Goal: Task Accomplishment & Management: Manage account settings

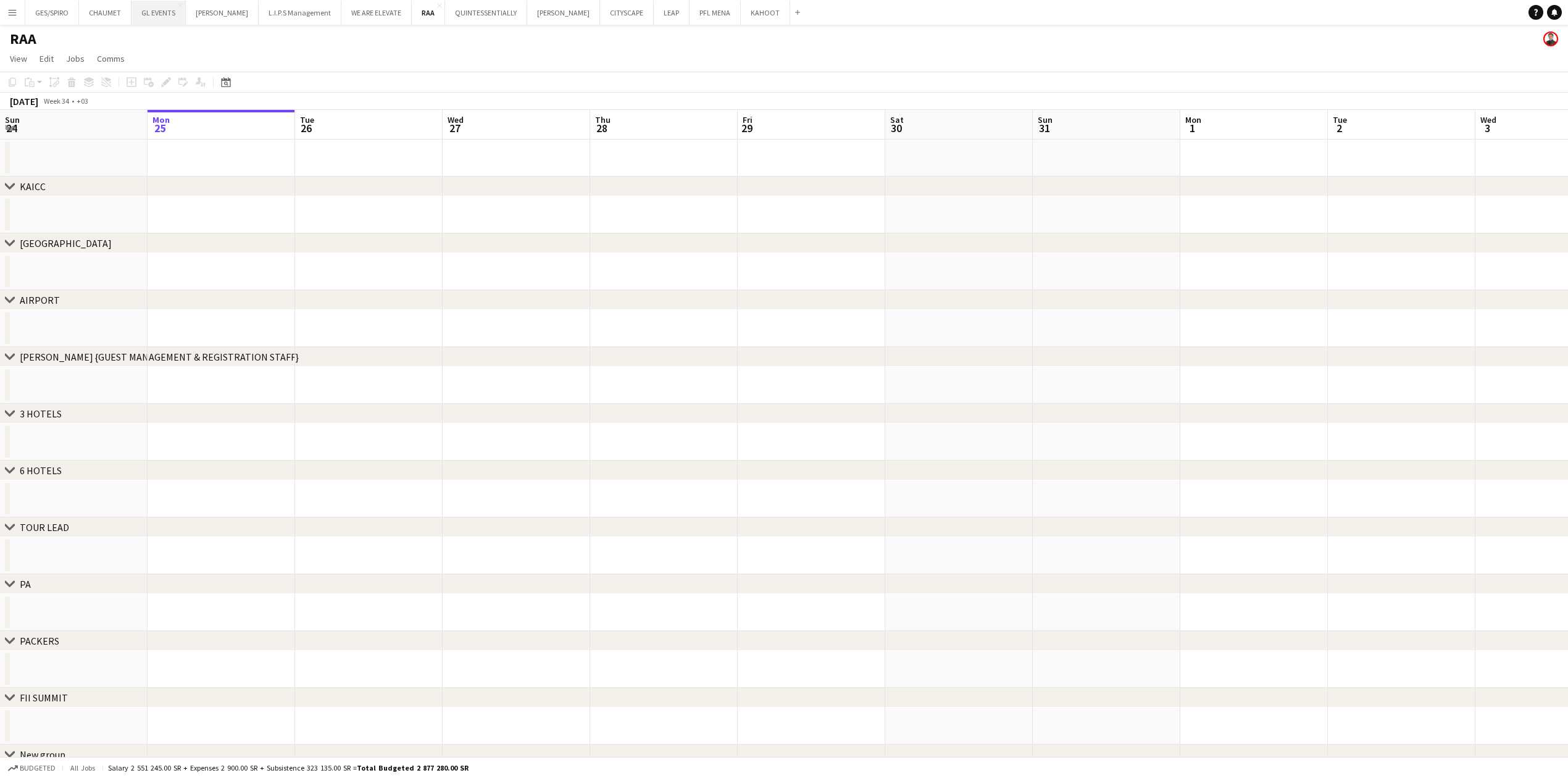
click at [159, 19] on button "GL EVENTS Close" at bounding box center [159, 13] width 55 height 24
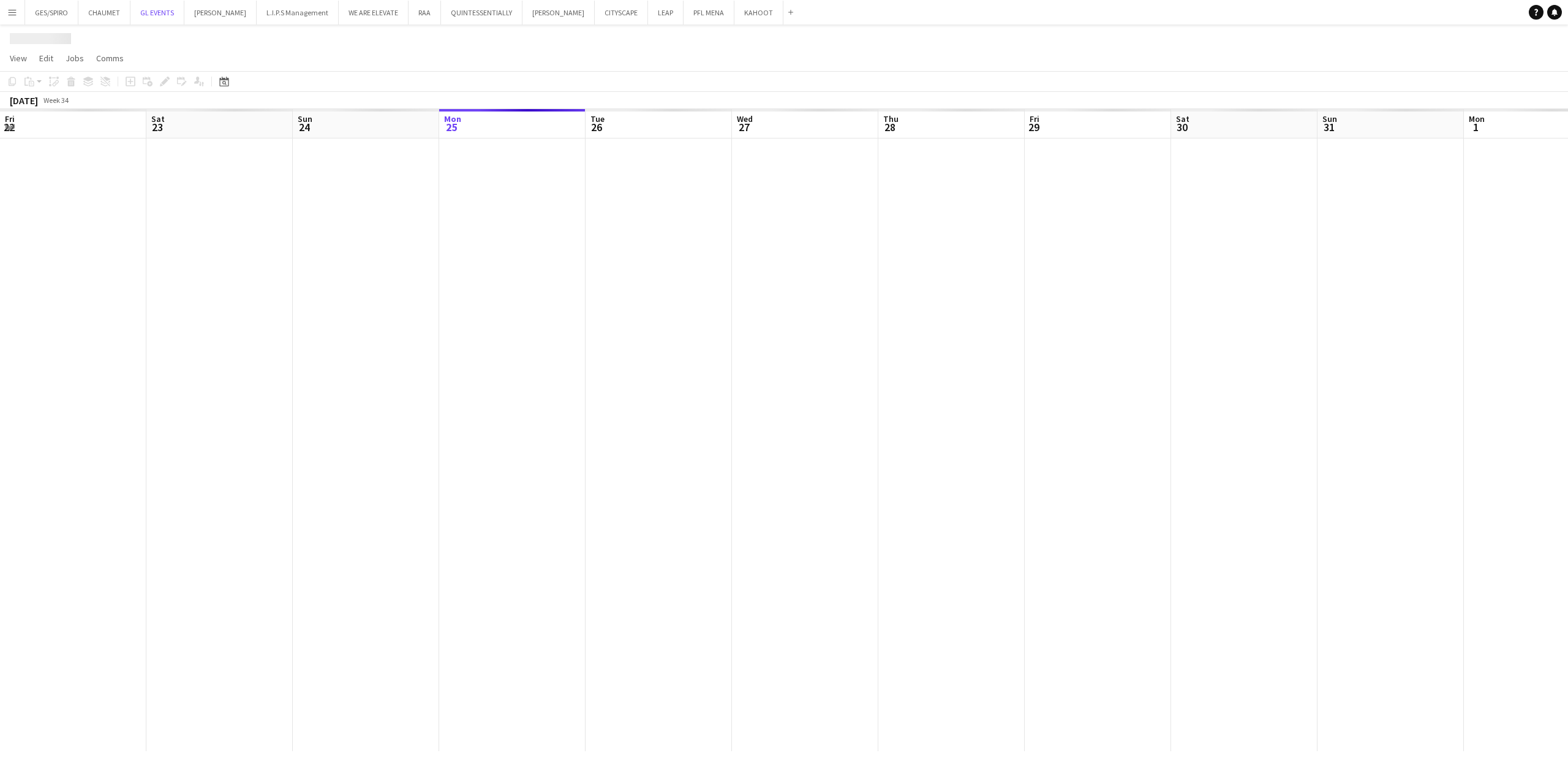
scroll to position [0, 292]
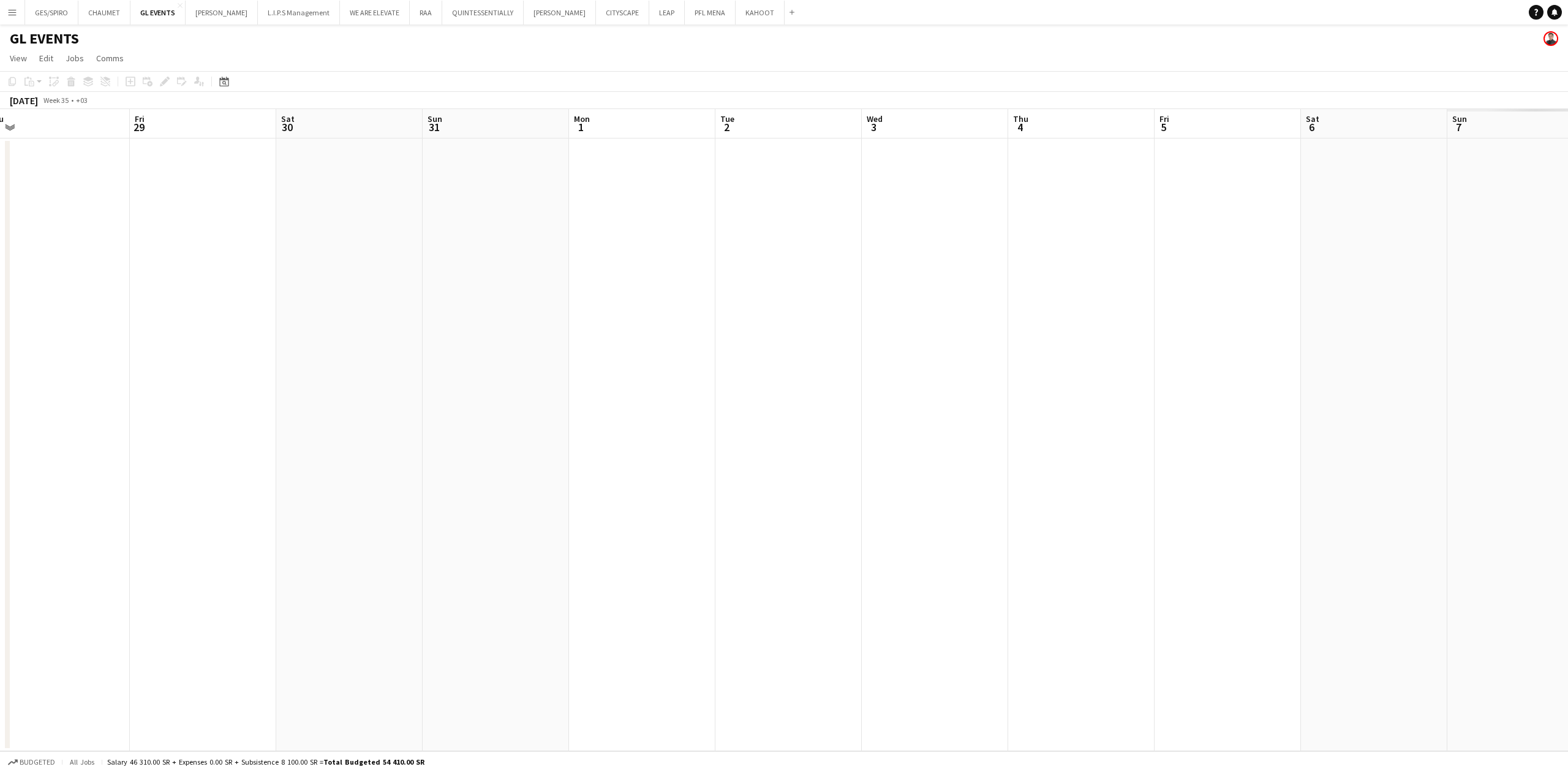
drag, startPoint x: 816, startPoint y: 325, endPoint x: 218, endPoint y: 385, distance: 601.0
click at [197, 366] on app-calendar-viewport "Mon 25 Tue 26 Wed 27 Thu 28 Fri 29 Sat 30 Sun 31 Mon 1 Tue 2 Wed 3 Thu 4 Fri 5 …" at bounding box center [784, 430] width 1568 height 642
drag, startPoint x: 1245, startPoint y: 397, endPoint x: 466, endPoint y: 428, distance: 779.6
click at [466, 428] on app-calendar-viewport "Sun 31 Mon 1 Tue 2 Wed 3 Thu 4 Fri 5 Sat 6 Sun 7 Mon 8 Tue 9 Wed 10 Thu 11 Fri …" at bounding box center [784, 430] width 1568 height 642
drag, startPoint x: 1320, startPoint y: 415, endPoint x: 532, endPoint y: 458, distance: 789.2
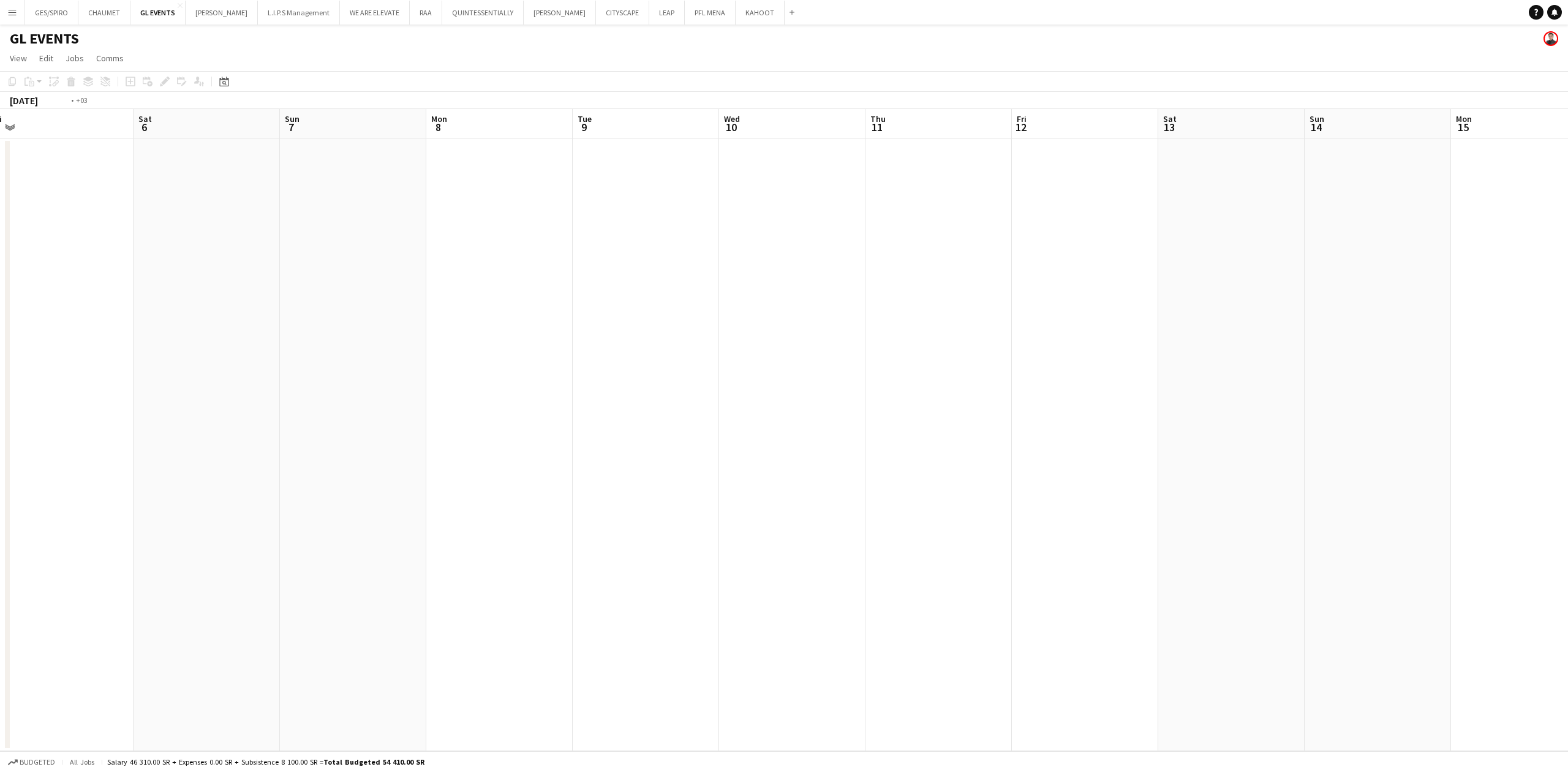
click at [509, 466] on app-calendar-viewport "Tue 2 Wed 3 Thu 4 Fri 5 Sat 6 Sun 7 Mon 8 Tue 9 Wed 10 Thu 11 Fri 12 Sat 13 Sun…" at bounding box center [784, 430] width 1568 height 642
drag, startPoint x: 1495, startPoint y: 393, endPoint x: 418, endPoint y: 435, distance: 1077.8
click at [418, 435] on app-calendar-viewport "Fri 12 Sat 13 Sun 14 Mon 15 Tue 16 Wed 17 Thu 18 Fri 19 Sat 20 Sun 21 Mon 22 Tu…" at bounding box center [784, 430] width 1568 height 642
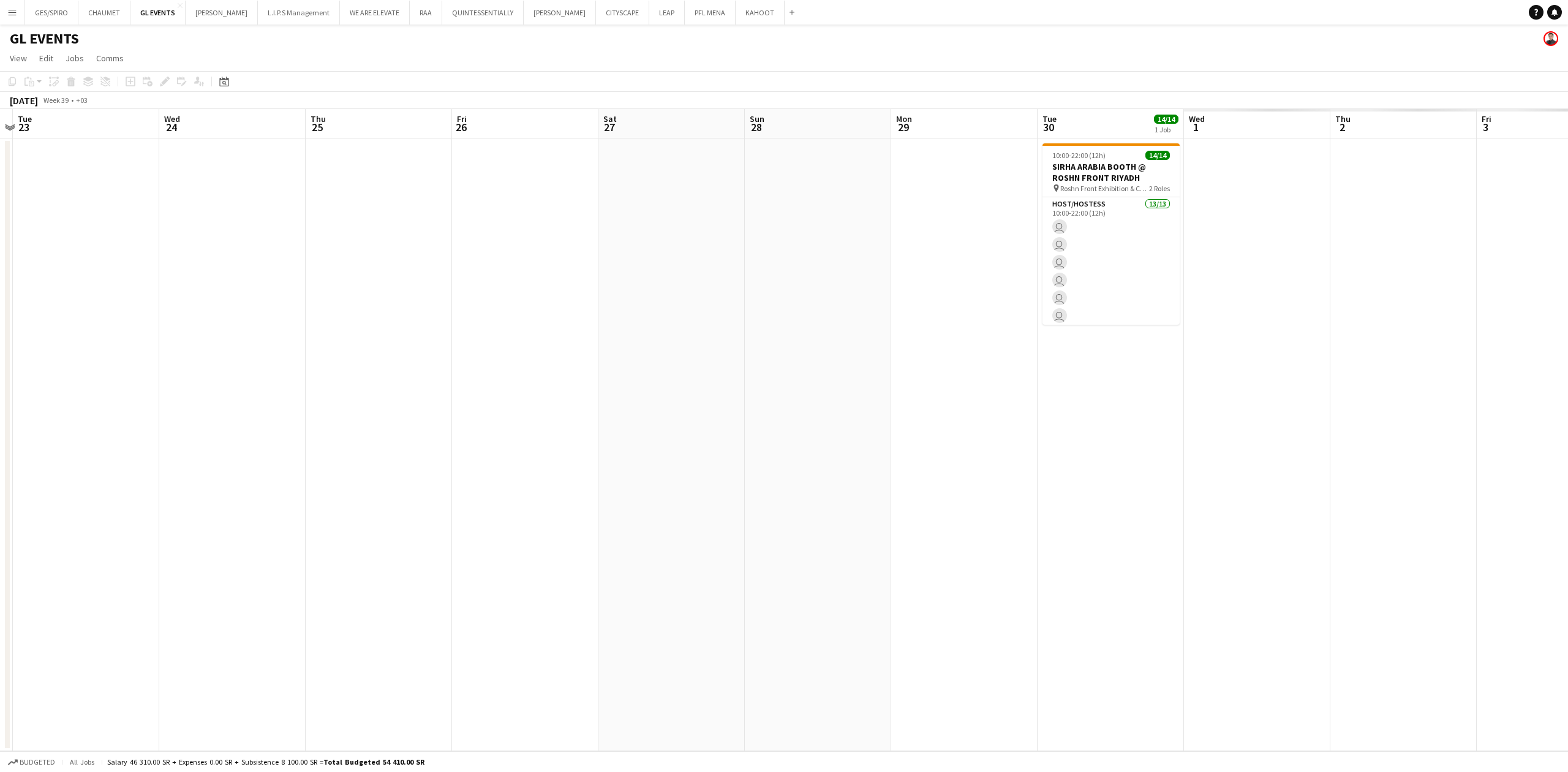
drag, startPoint x: 1060, startPoint y: 380, endPoint x: 425, endPoint y: 398, distance: 635.3
click at [425, 398] on app-calendar-viewport "Sat 20 Sun 21 Mon 22 Tue 23 Wed 24 Thu 25 Fri 26 Sat 27 Sun 28 Mon 29 Tue 30 14…" at bounding box center [784, 430] width 1568 height 642
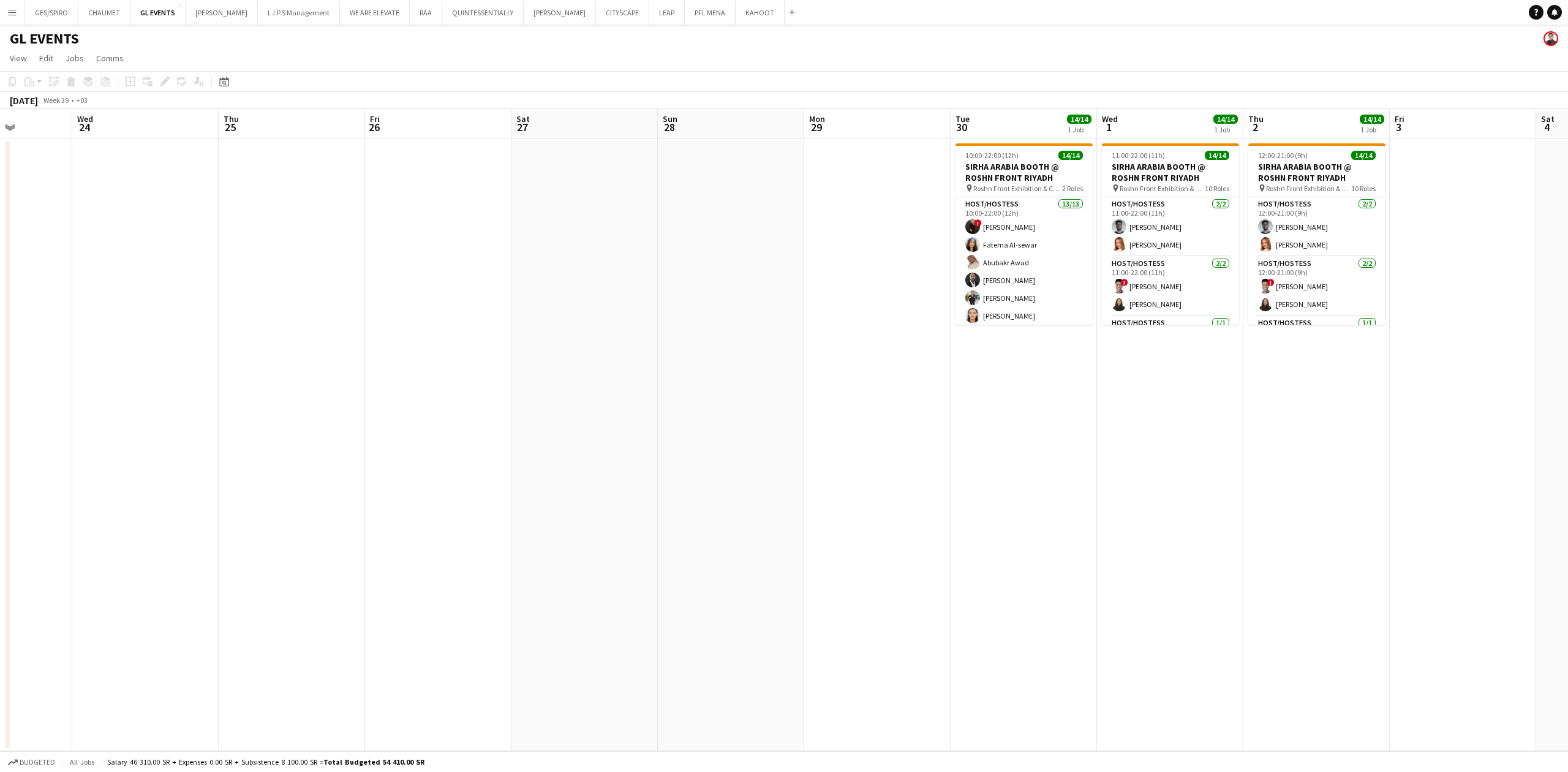
drag, startPoint x: 1220, startPoint y: 350, endPoint x: 1206, endPoint y: 350, distance: 14.0
click at [1209, 353] on app-calendar-viewport "Sat 20 Sun 21 Mon 22 Tue 23 Wed 24 Thu 25 Fri 26 Sat 27 Sun 28 Mon 29 Tue 30 14…" at bounding box center [784, 430] width 1568 height 642
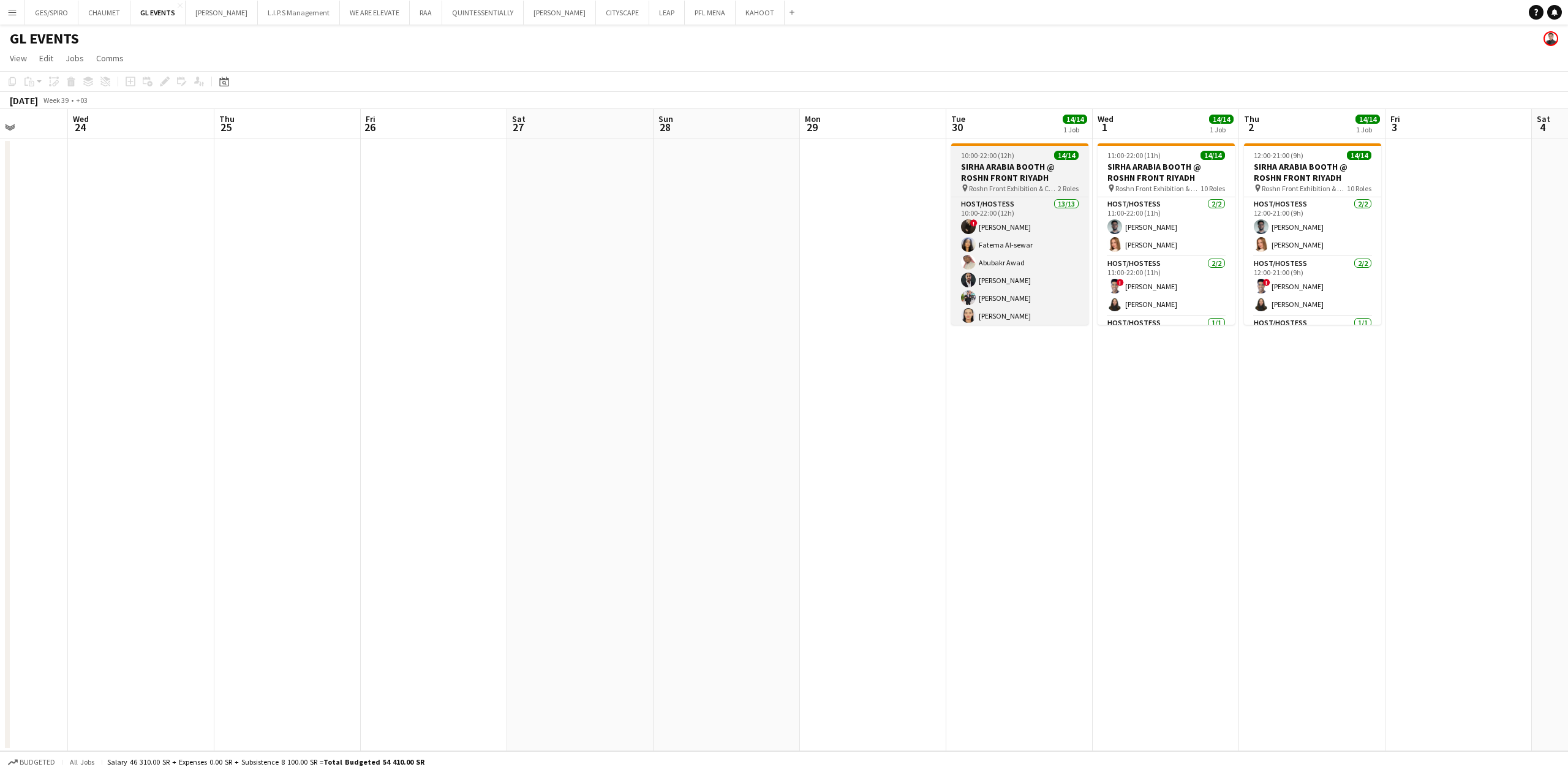
click at [1046, 185] on span "Roshn Front Exhibition & Conference Center - [GEOGRAPHIC_DATA]" at bounding box center [1013, 189] width 89 height 9
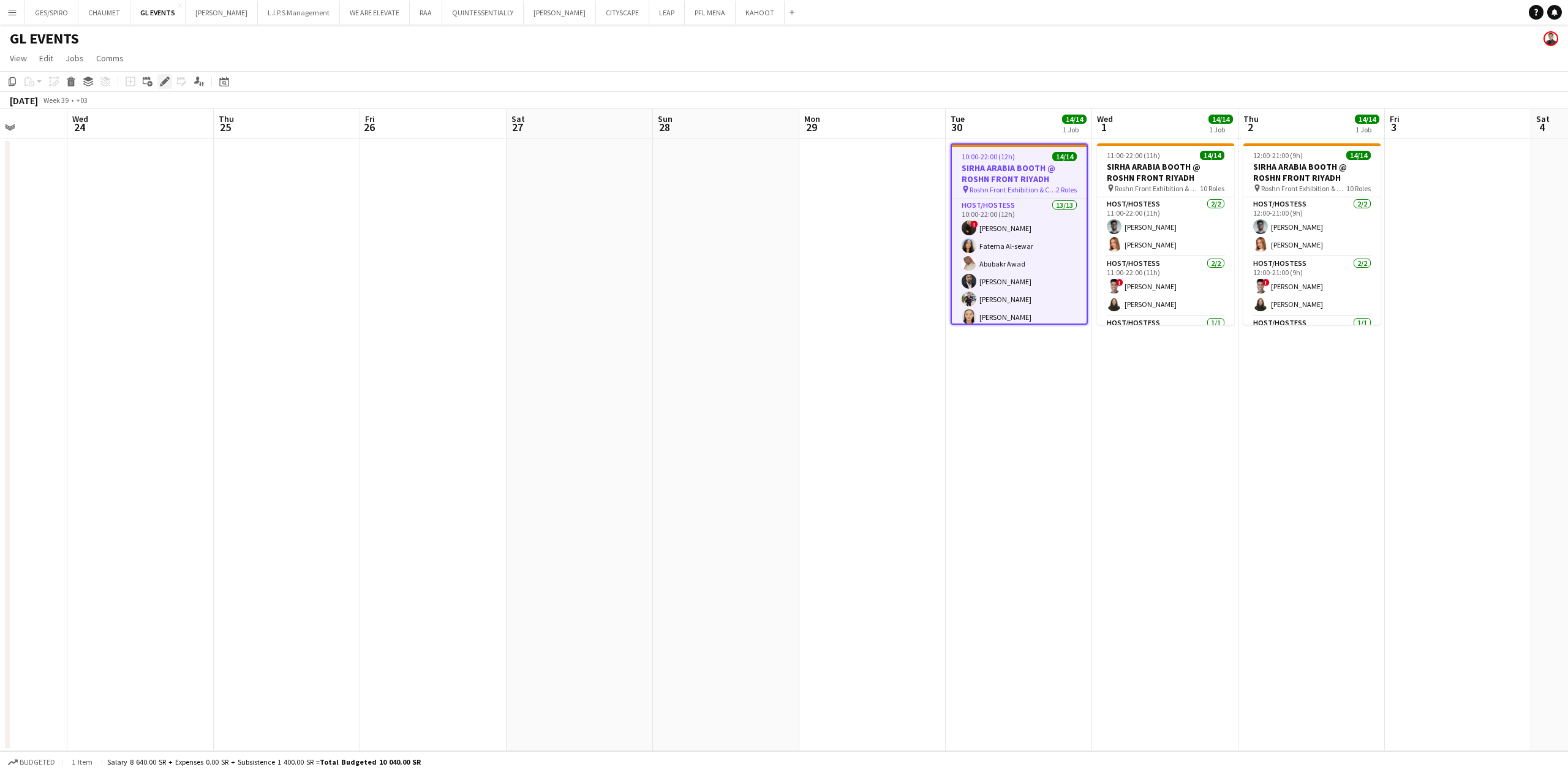
click at [160, 78] on icon "Edit" at bounding box center [164, 81] width 10 height 10
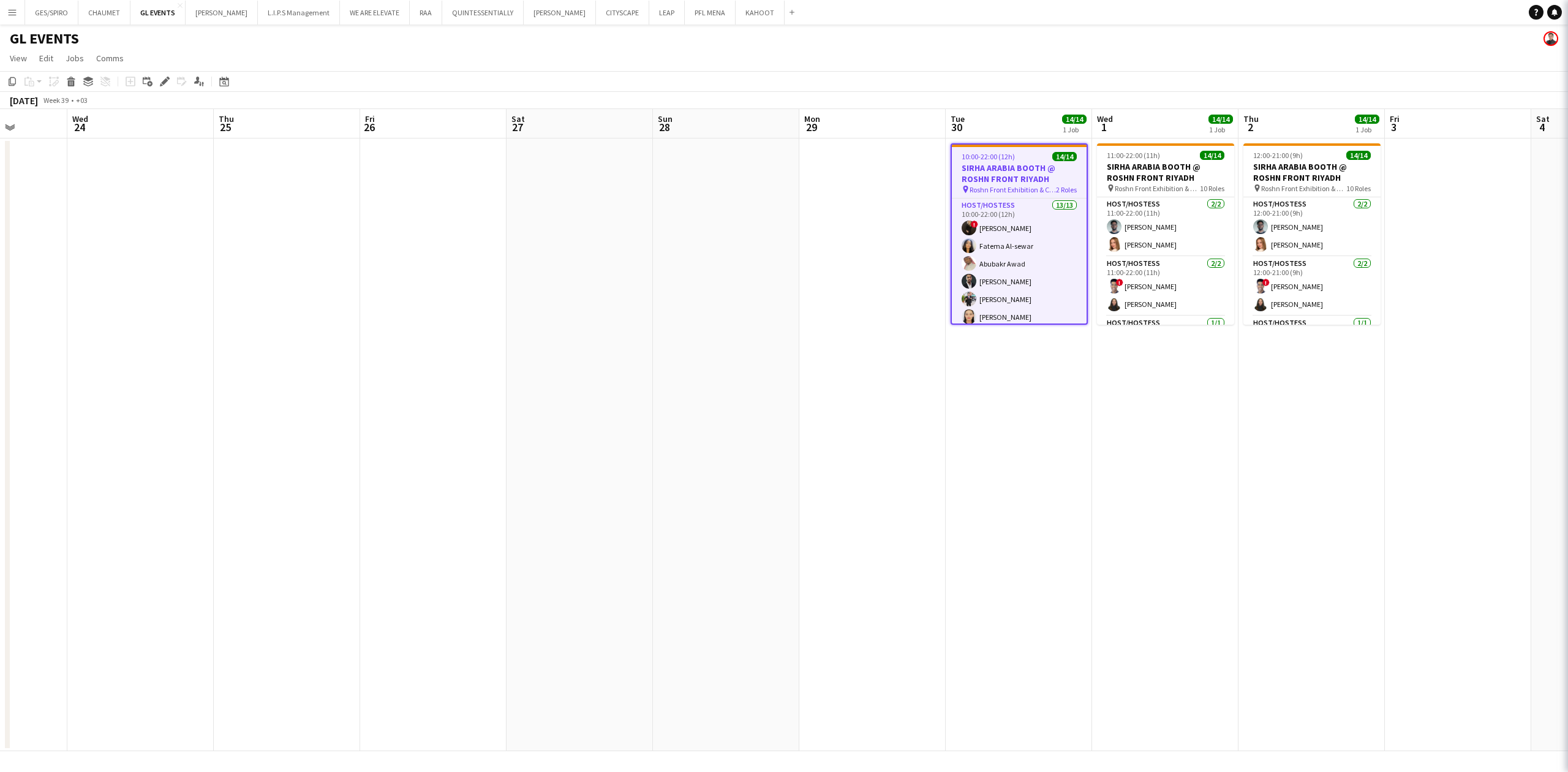
type input "**********"
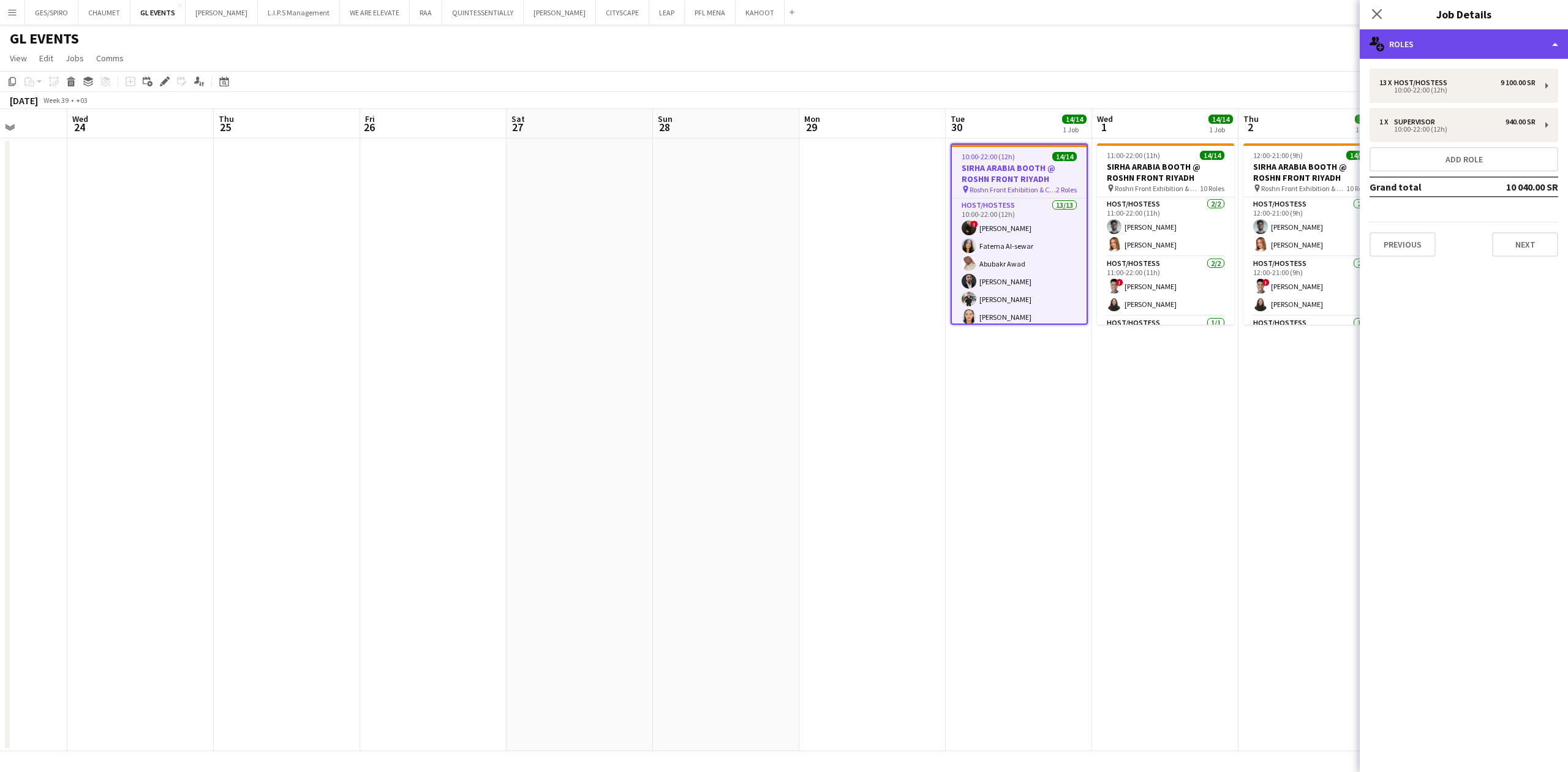
click at [1500, 50] on div "multiple-users-add Roles" at bounding box center [1463, 44] width 208 height 29
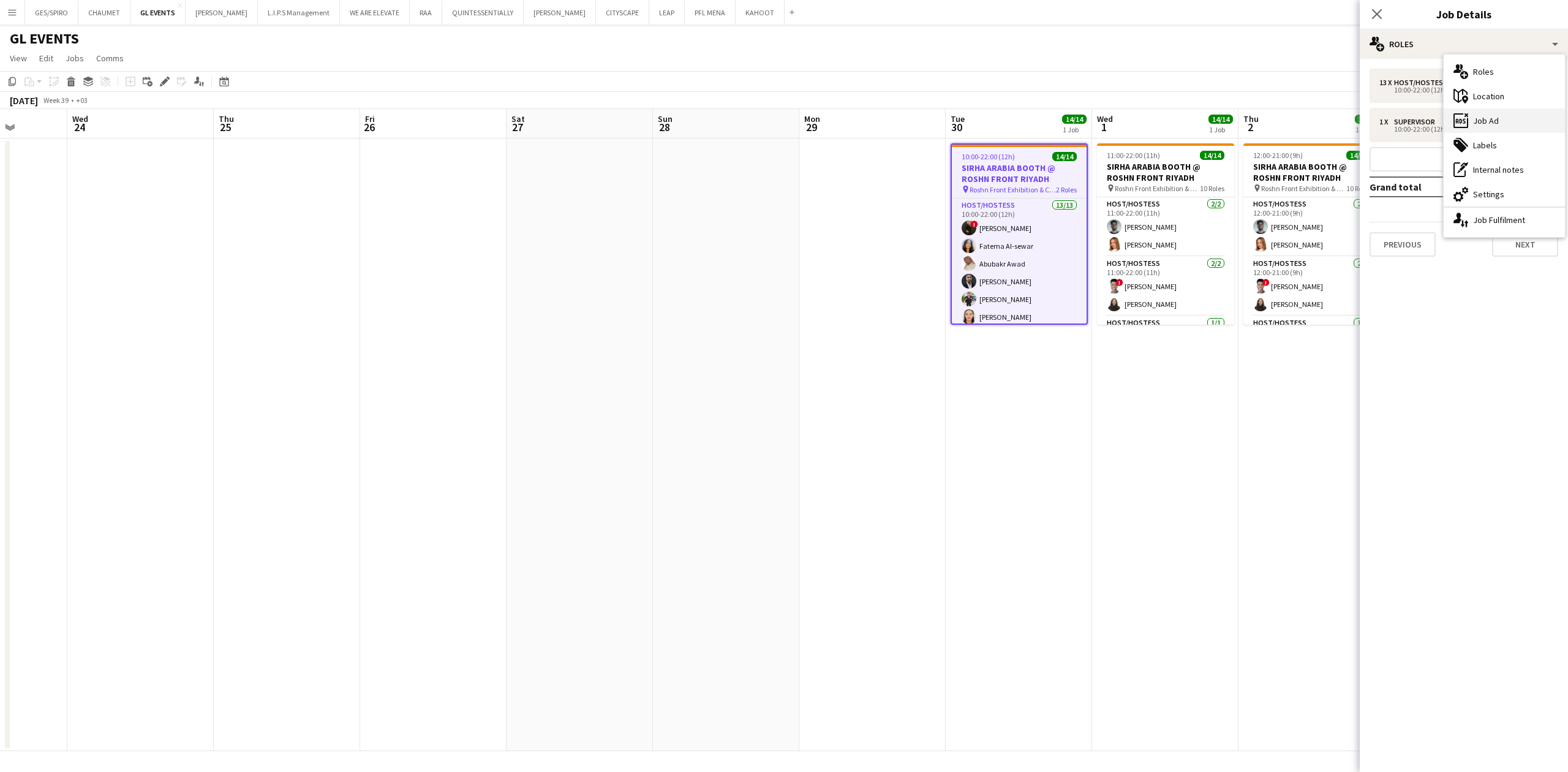
click at [1507, 119] on div "ads-window Job Ad" at bounding box center [1504, 121] width 121 height 25
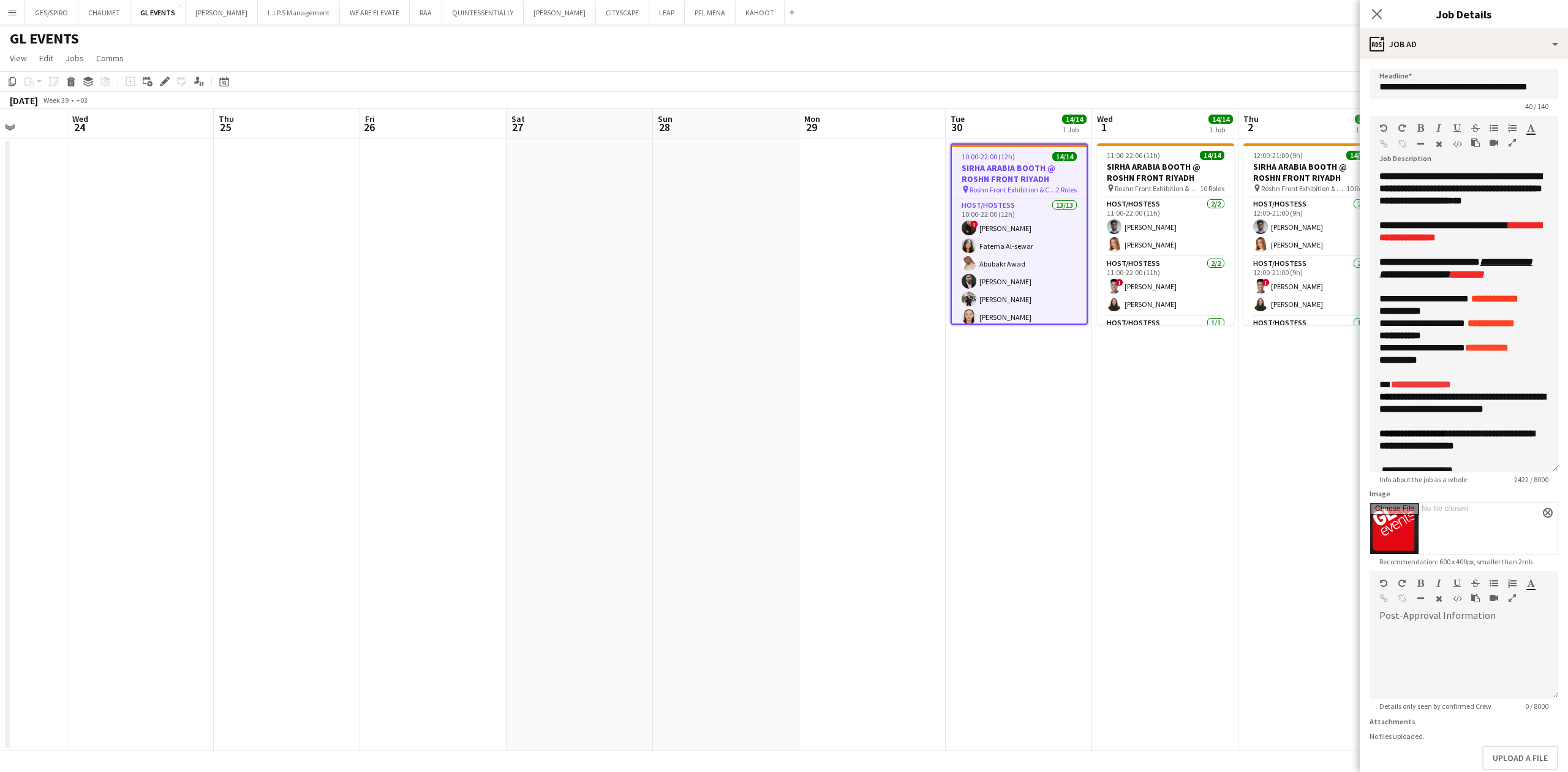
drag, startPoint x: 1550, startPoint y: 239, endPoint x: 1556, endPoint y: 477, distance: 238.1
click at [1556, 477] on mat-expansion-panel "**********" at bounding box center [1463, 415] width 208 height 713
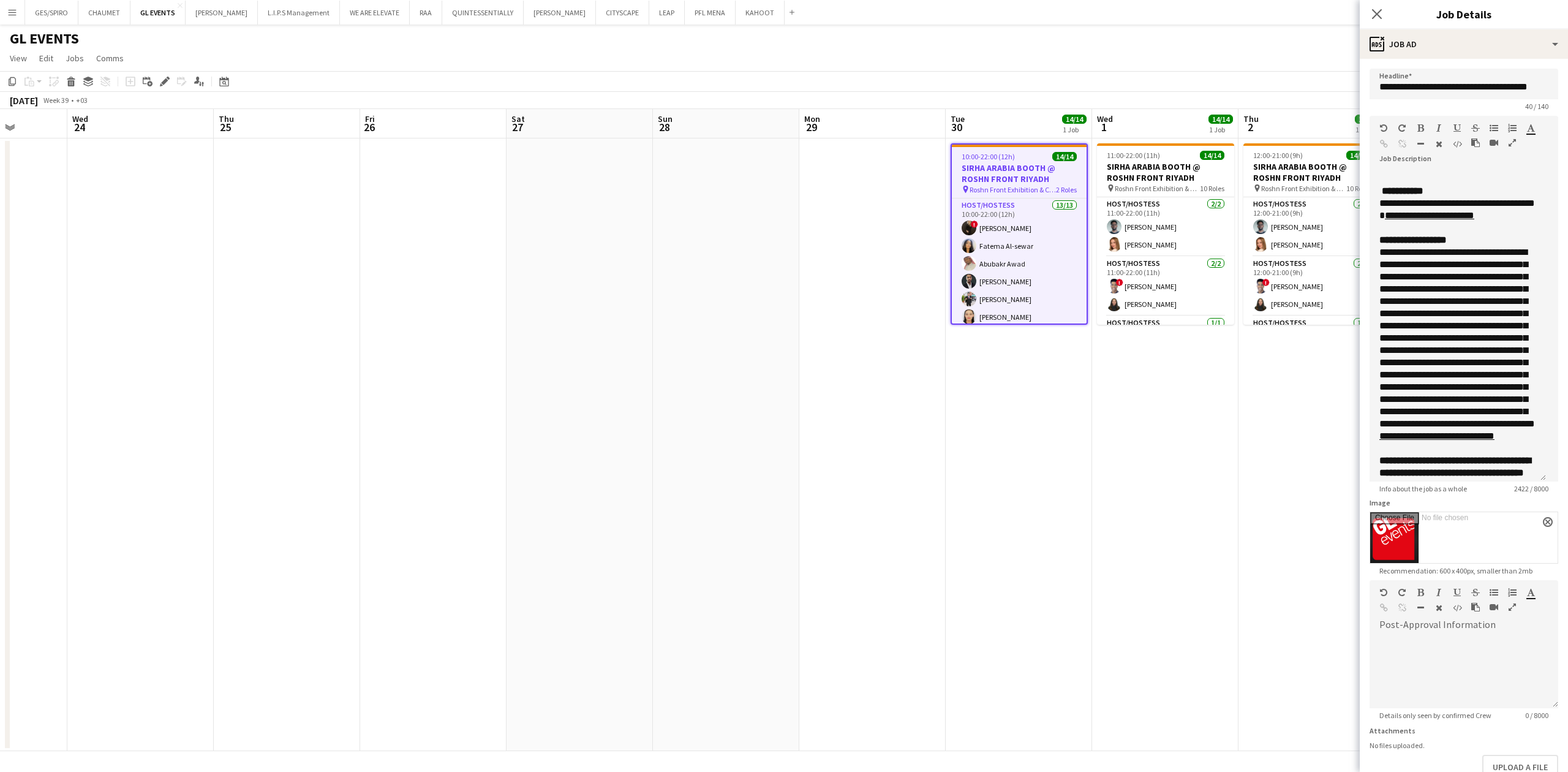
scroll to position [736, 0]
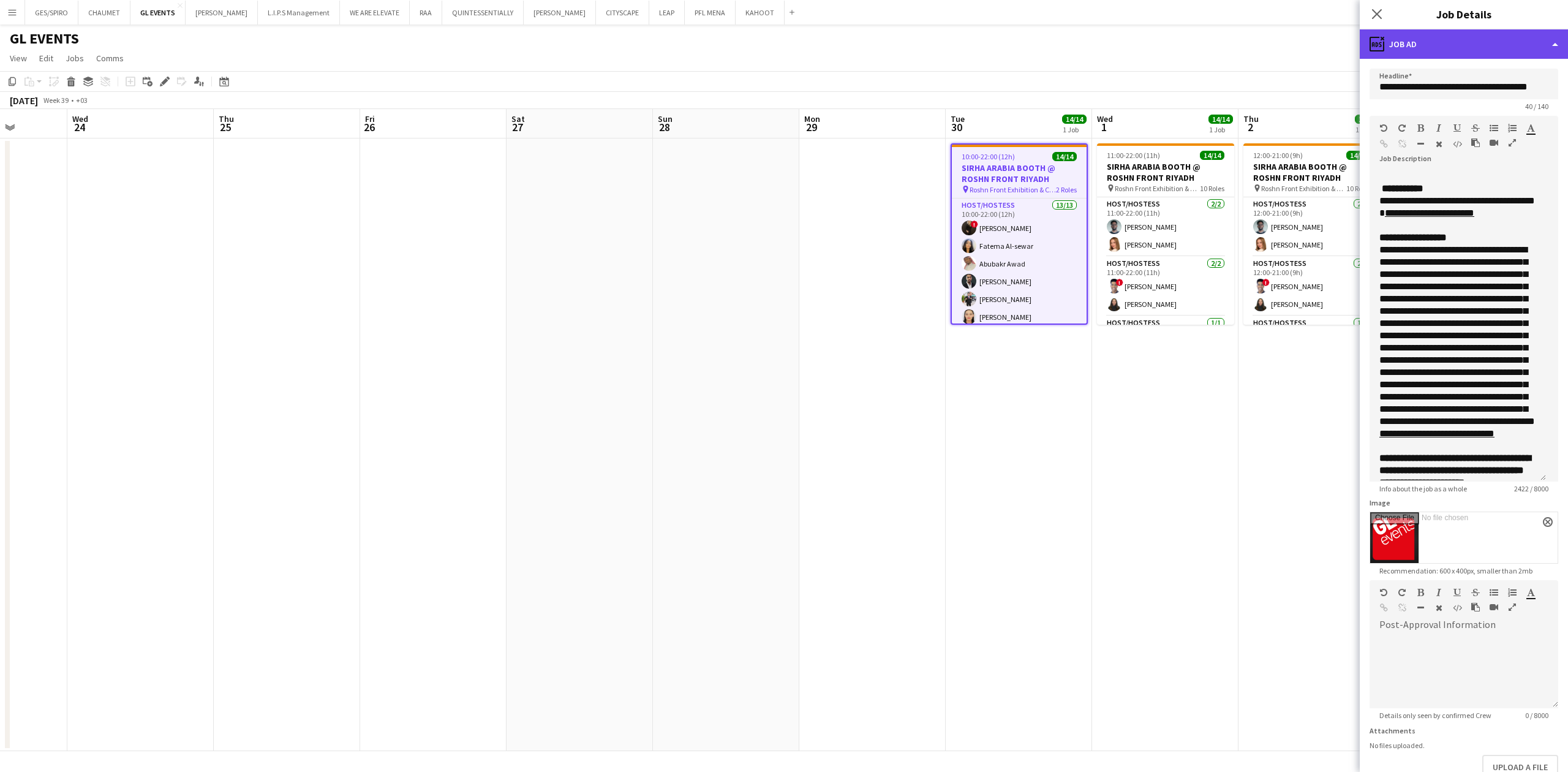
click at [1438, 44] on div "ads-window Job Ad" at bounding box center [1463, 44] width 208 height 29
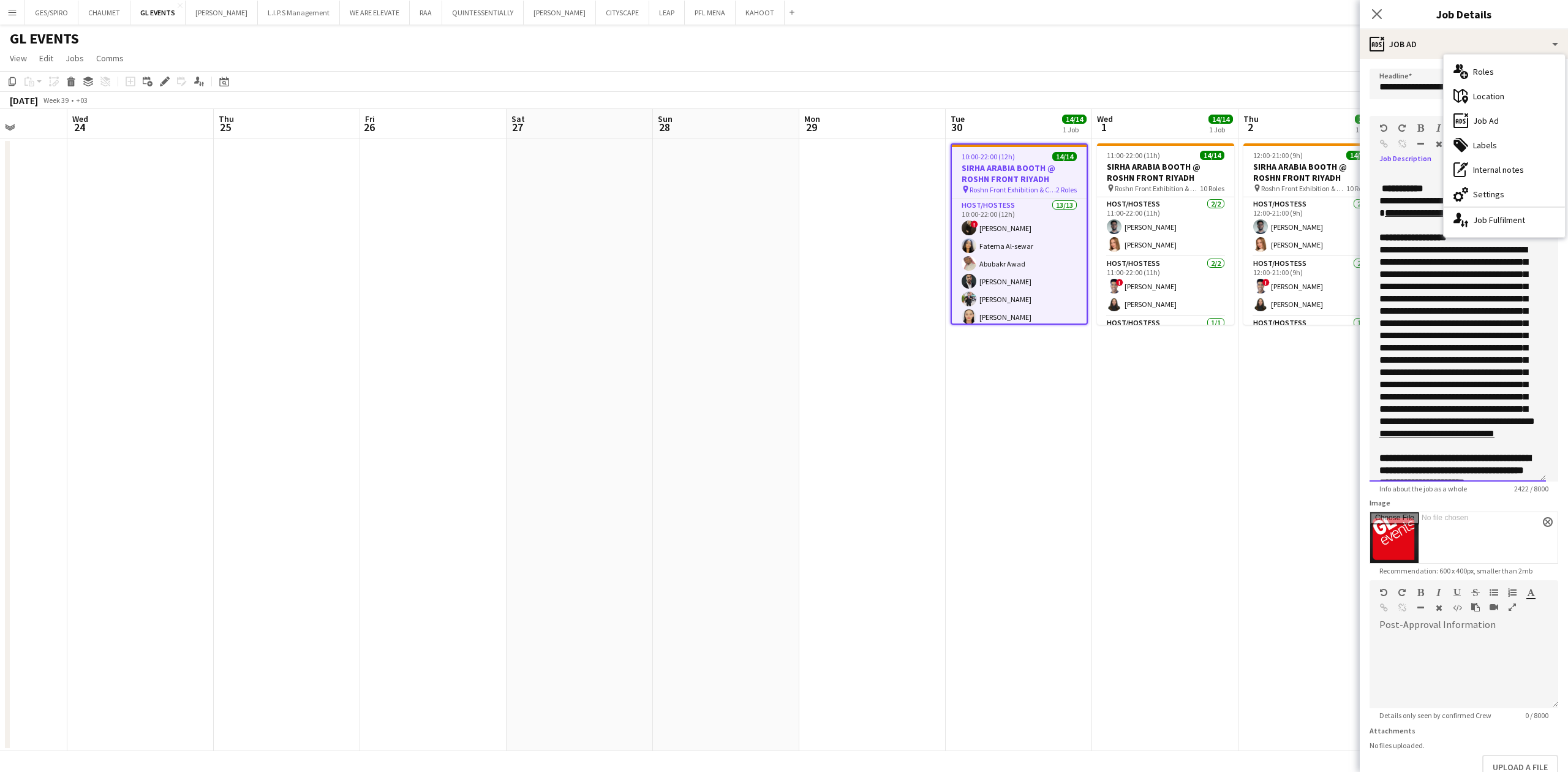
click at [1445, 182] on p at bounding box center [1458, 177] width 156 height 12
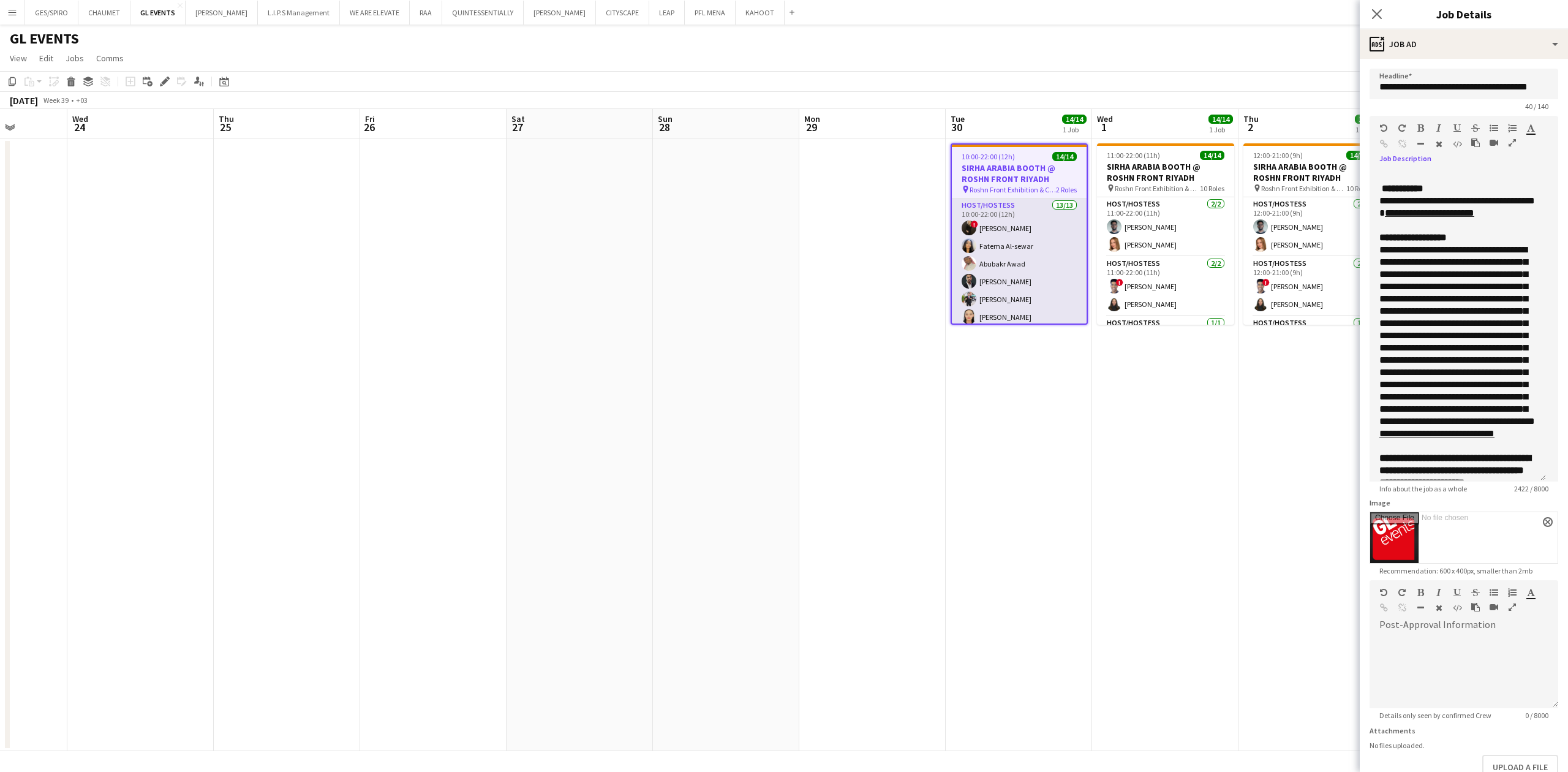
click at [1029, 246] on app-card-role "Host/Hostess 13/13 10:00-22:00 (12h) ! [PERSON_NAME] [PERSON_NAME] [PERSON_NAME…" at bounding box center [1020, 326] width 135 height 255
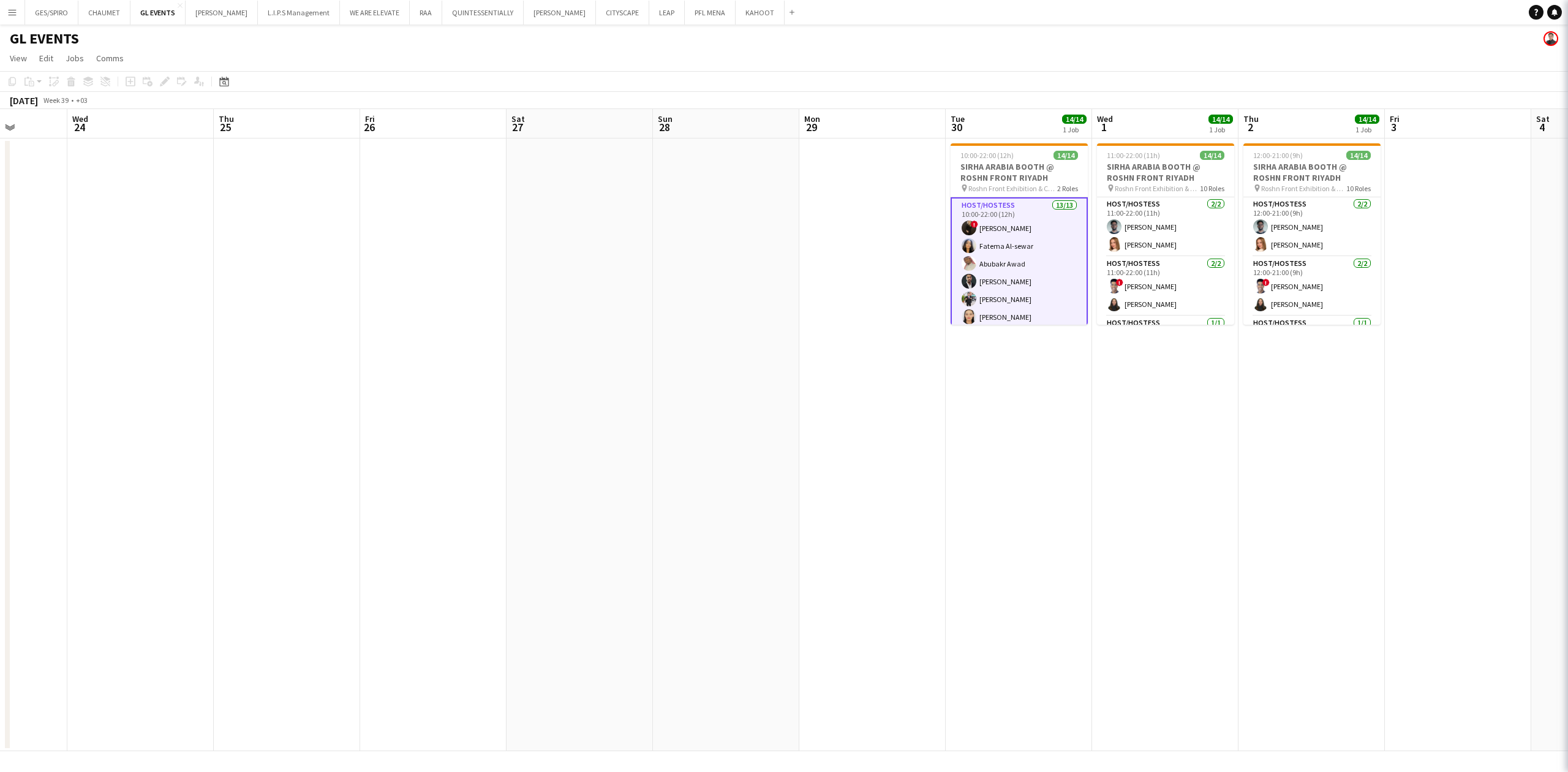
scroll to position [0, 517]
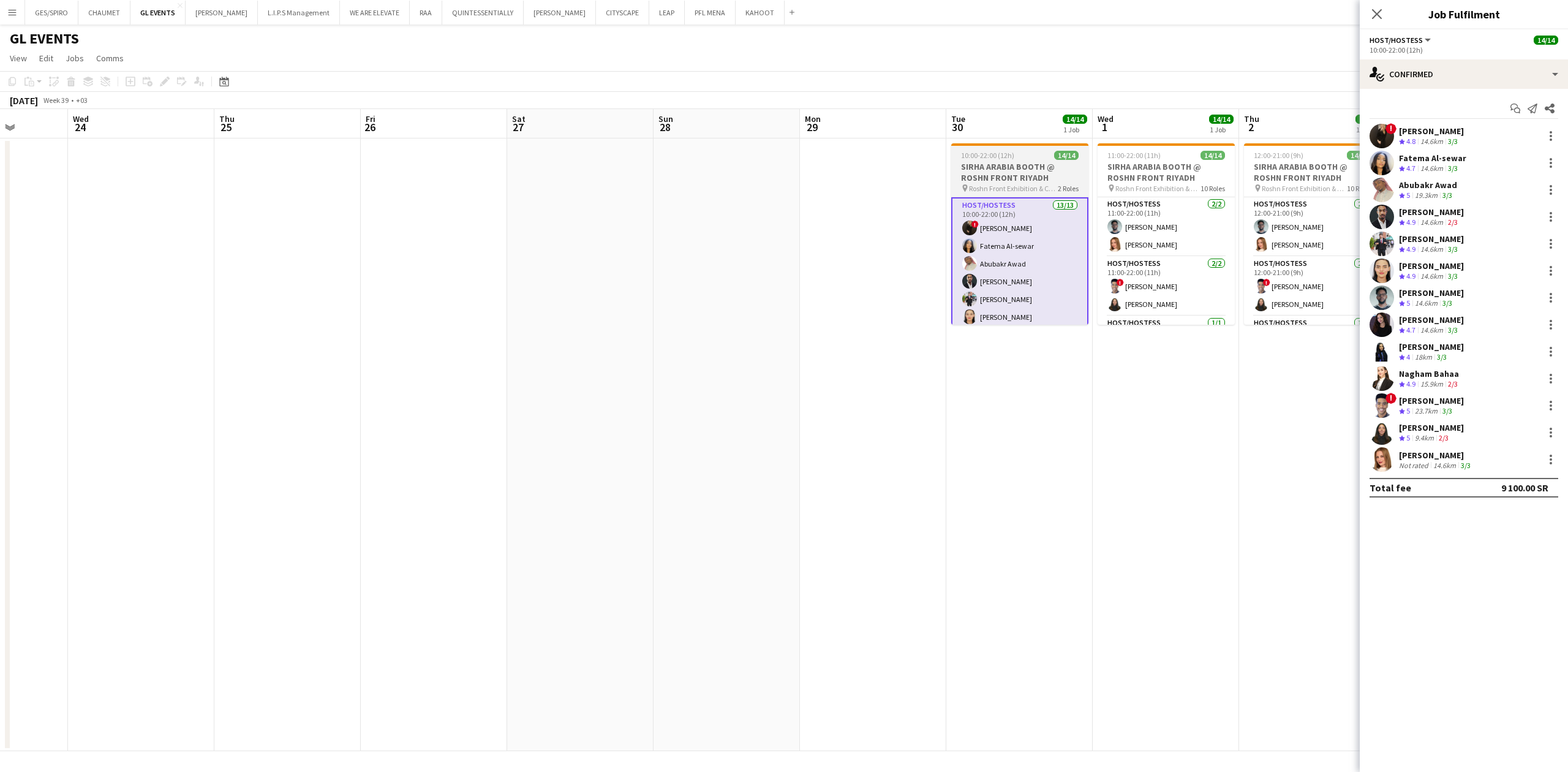
click at [1018, 184] on span "Roshn Front Exhibition & Conference Center - [GEOGRAPHIC_DATA]" at bounding box center [1013, 189] width 89 height 9
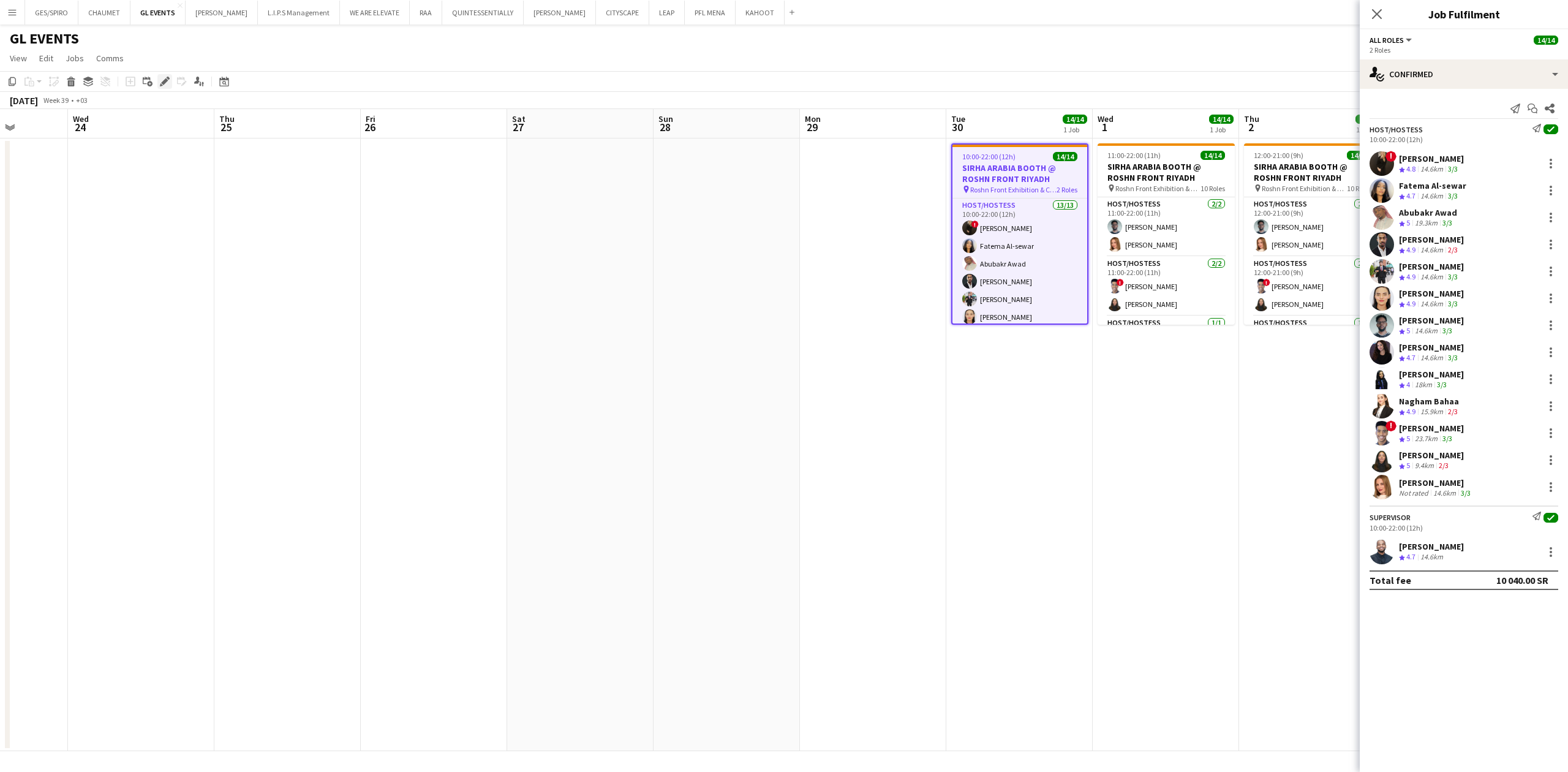
click at [165, 81] on icon at bounding box center [164, 82] width 7 height 7
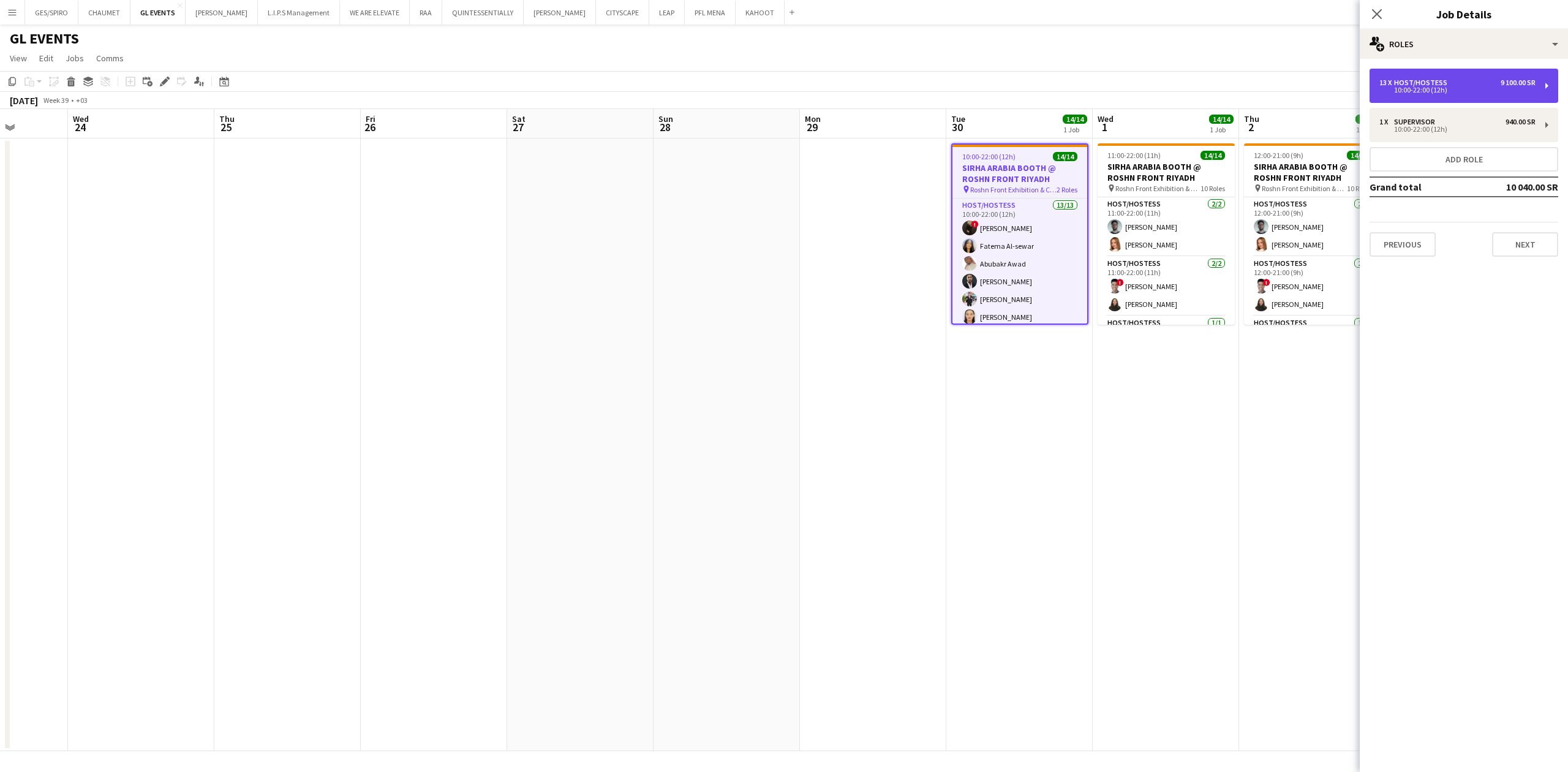
click at [1480, 82] on div "13 x Host/Hostess 9 100.00 SR" at bounding box center [1458, 83] width 156 height 9
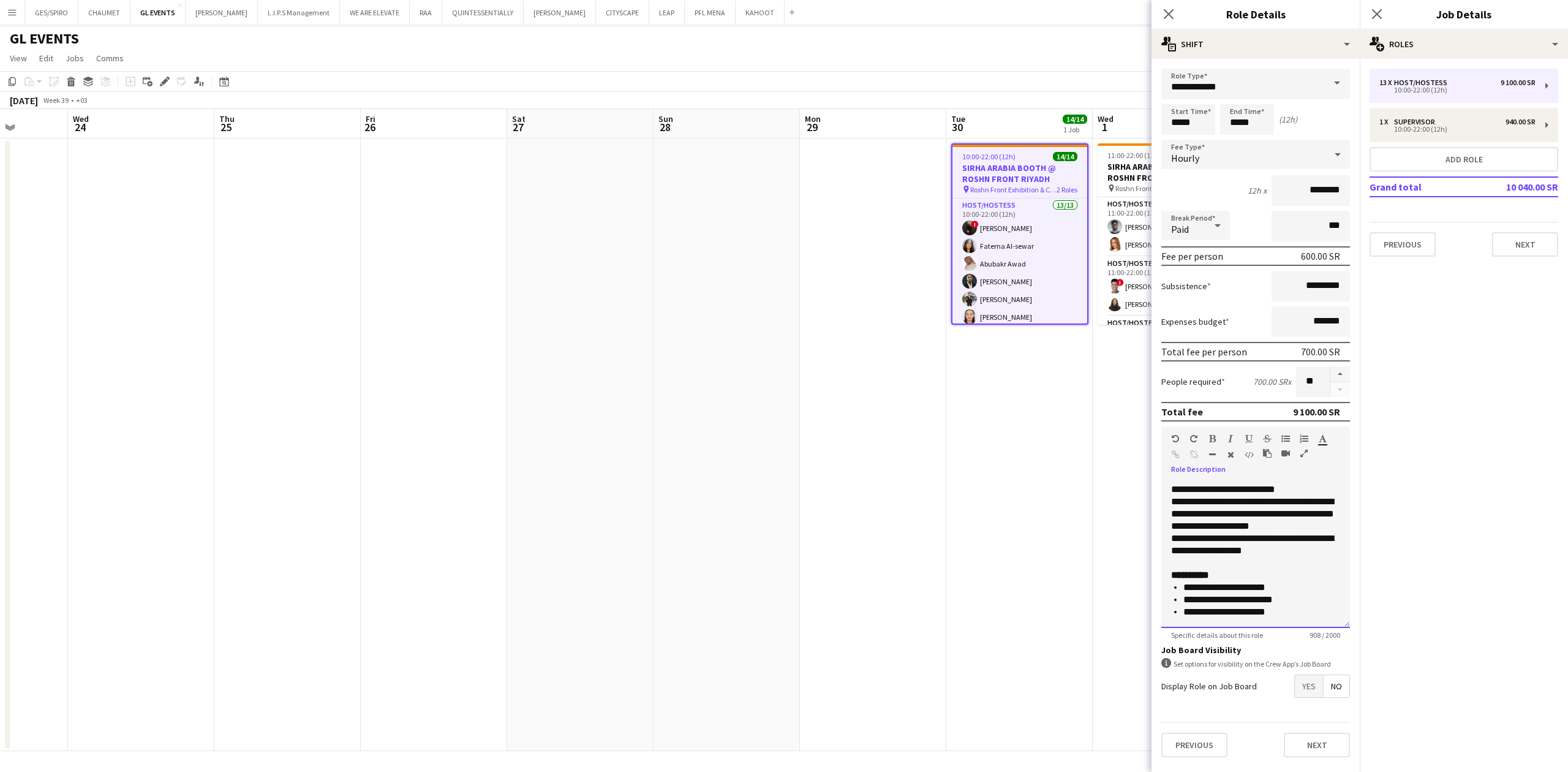
scroll to position [340, 0]
